Goal: Find specific page/section: Find specific page/section

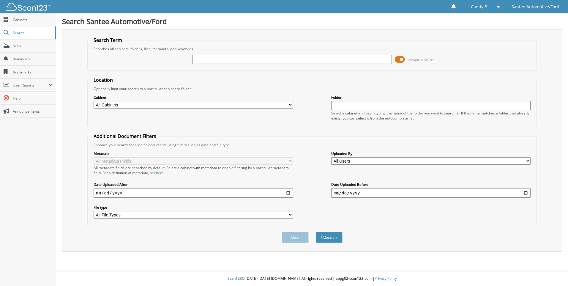
click at [206, 58] on input "text" at bounding box center [291, 59] width 199 height 9
type input "[PERSON_NAME] ICE"
click at [334, 238] on button "Search" at bounding box center [329, 237] width 27 height 11
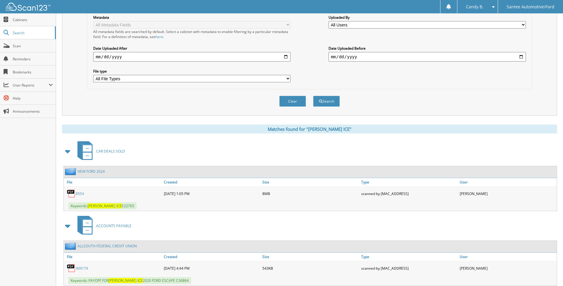
scroll to position [195, 0]
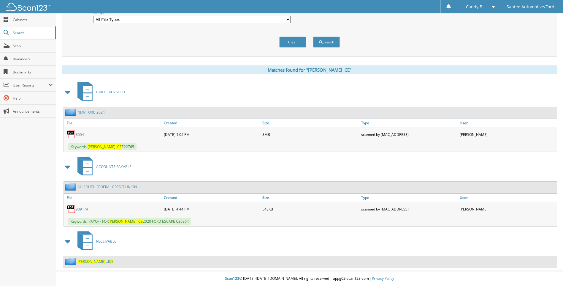
click at [109, 240] on span "RECEIVABLE" at bounding box center [106, 240] width 20 height 5
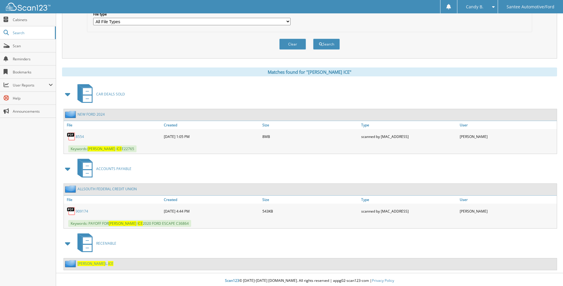
scroll to position [195, 0]
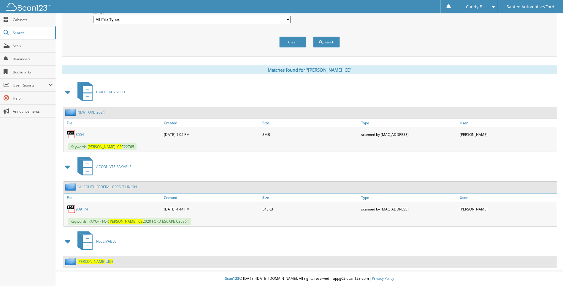
click at [80, 209] on link "909174" at bounding box center [82, 208] width 12 height 5
click at [25, 46] on span "Scan" at bounding box center [33, 45] width 40 height 5
